Goal: Task Accomplishment & Management: Complete application form

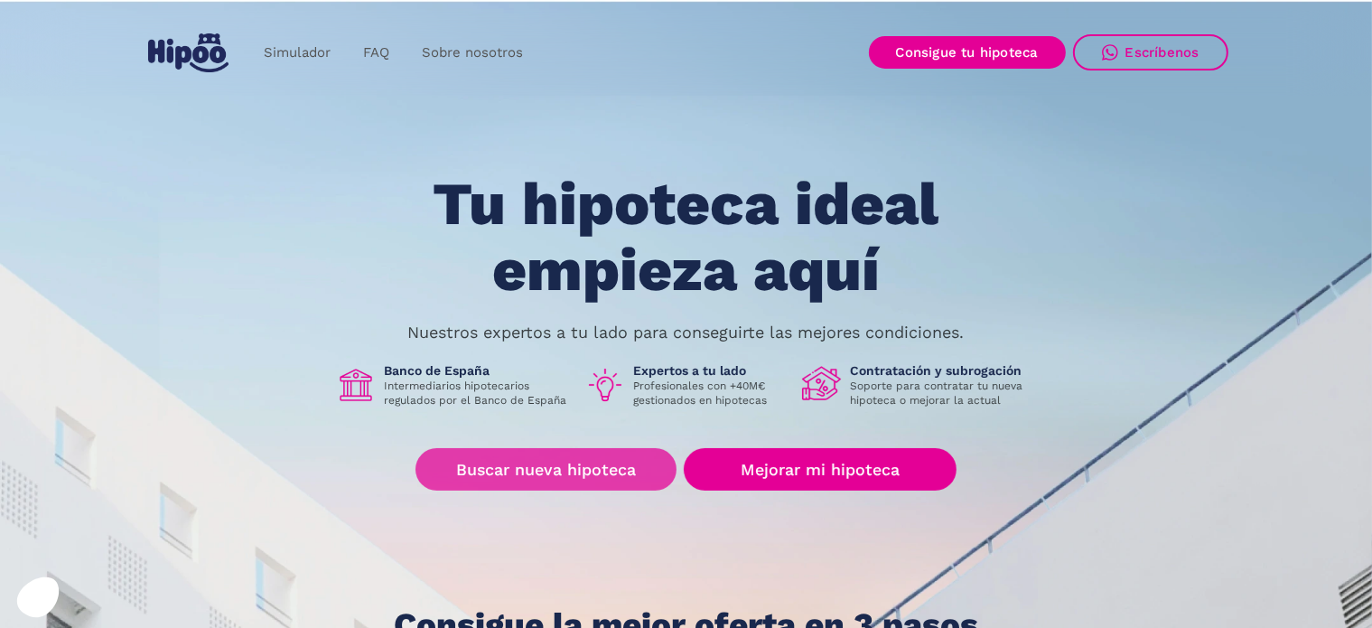
click at [574, 475] on link "Buscar nueva hipoteca" at bounding box center [546, 469] width 261 height 42
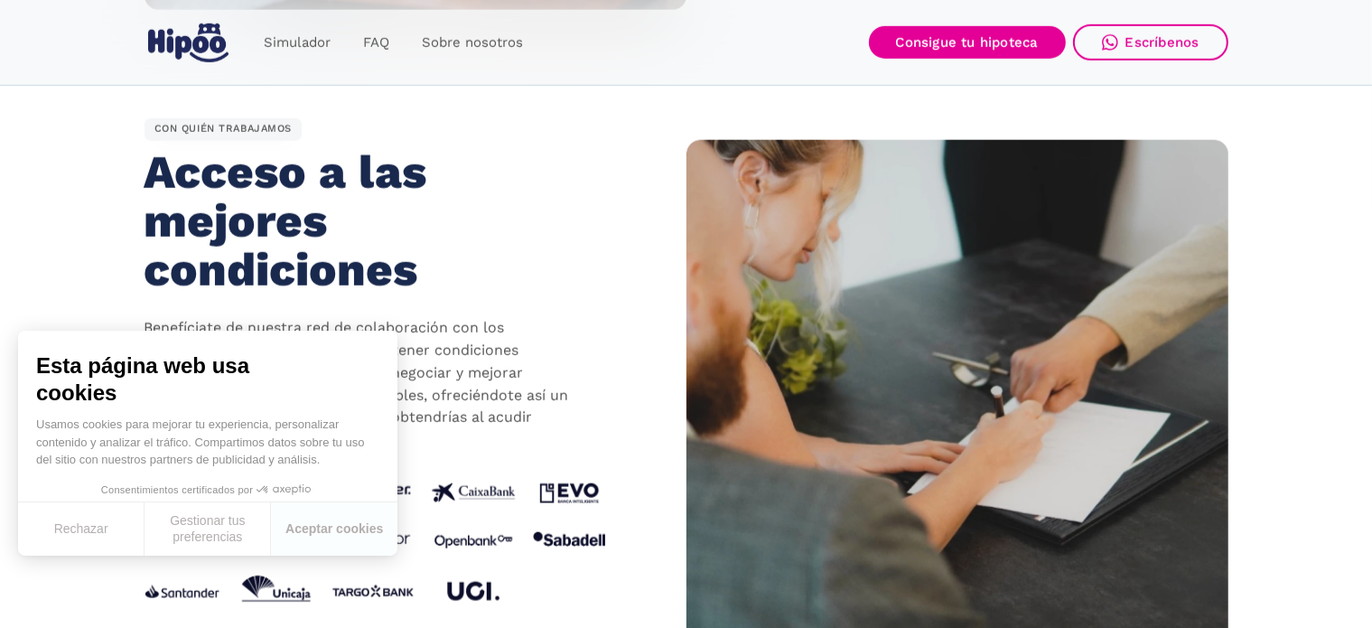
scroll to position [1716, 0]
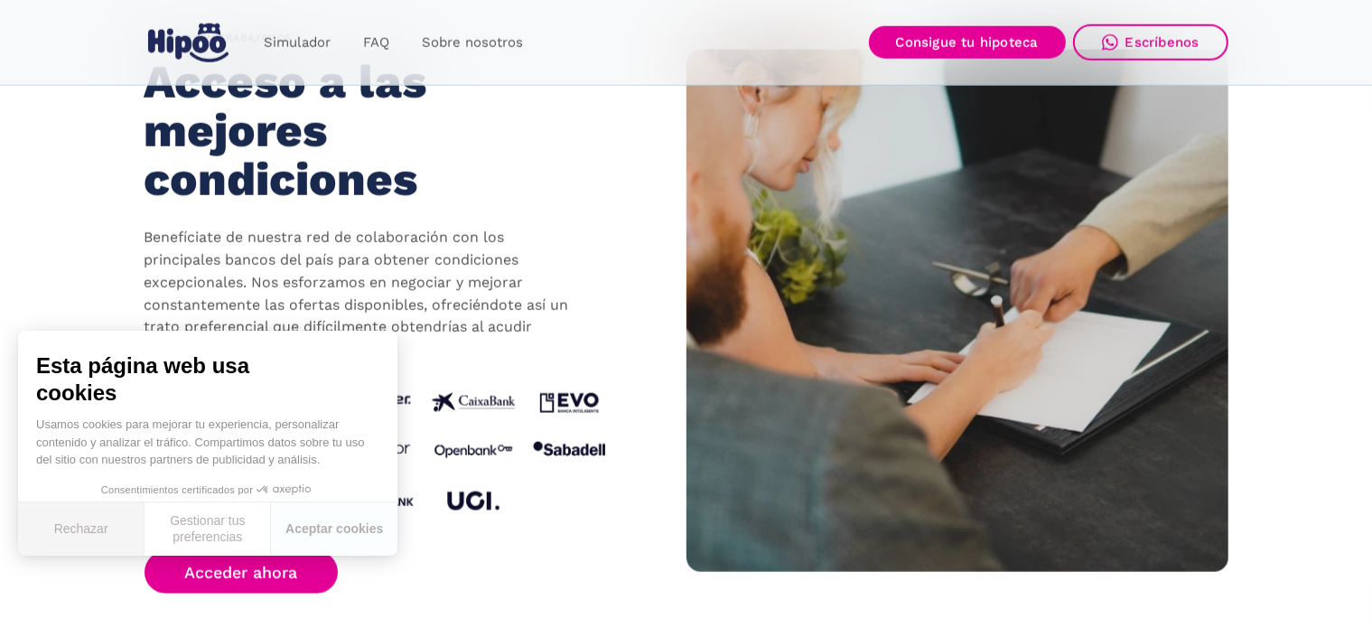
click at [114, 523] on button "Rechazar" at bounding box center [81, 528] width 126 height 53
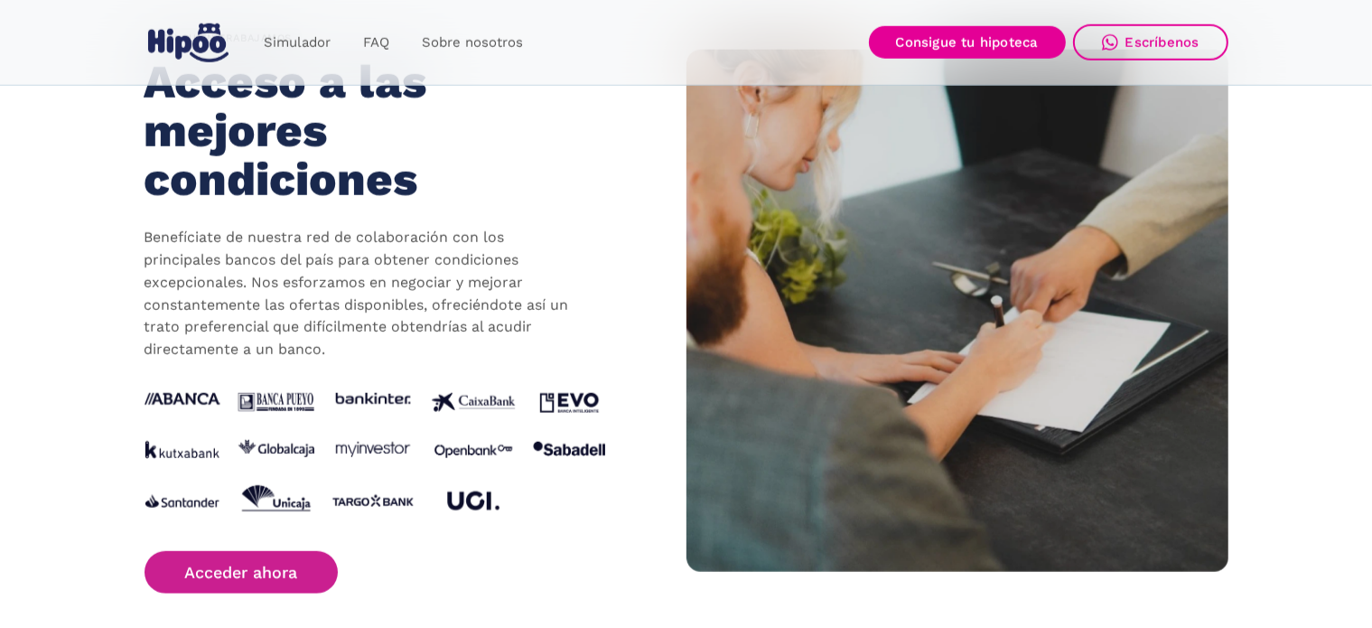
click at [296, 556] on link "Acceder ahora" at bounding box center [242, 572] width 194 height 42
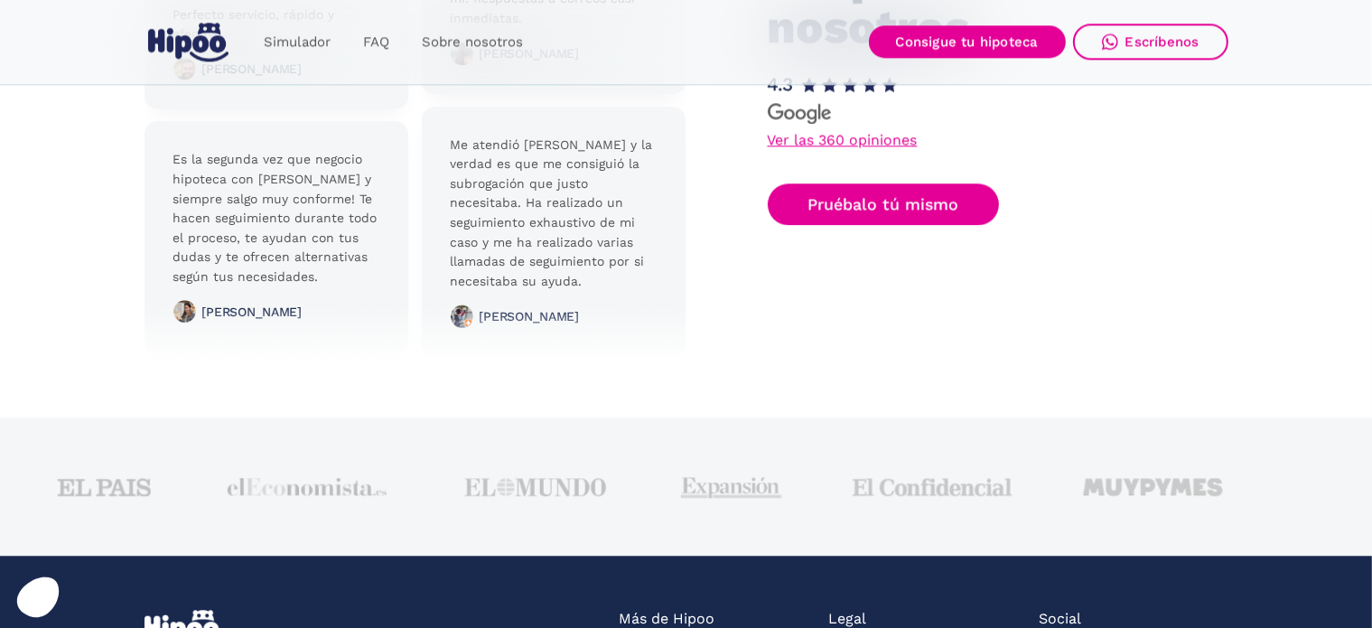
scroll to position [4607, 0]
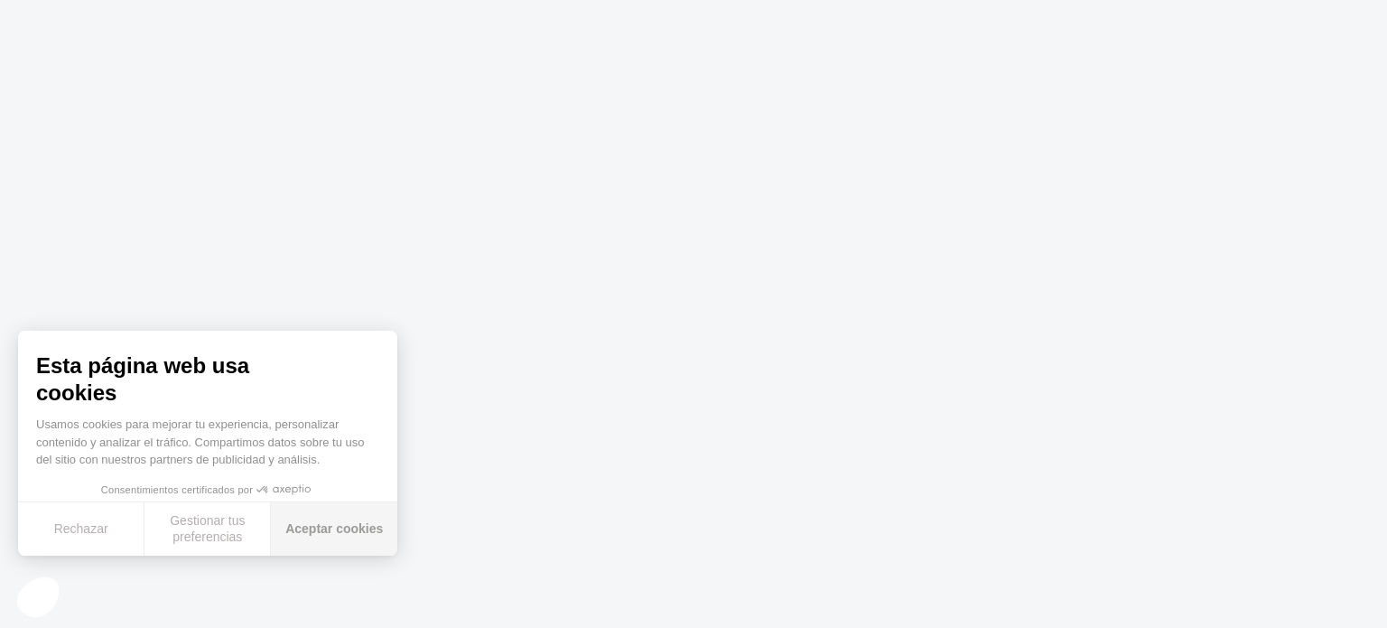
click at [294, 529] on button "Aceptar cookies" at bounding box center [334, 528] width 126 height 53
